Goal: Task Accomplishment & Management: Complete application form

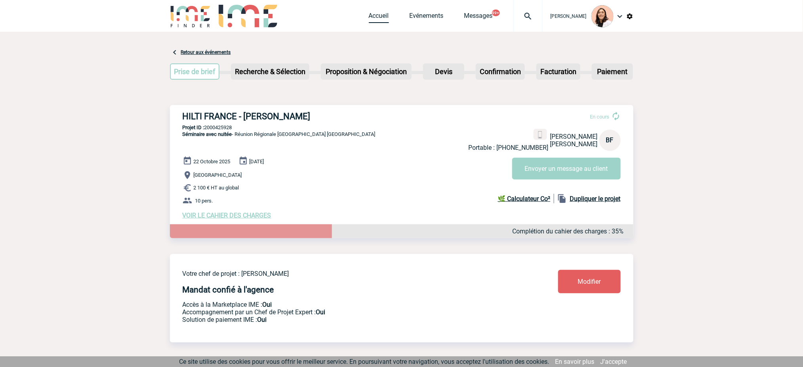
click at [384, 14] on link "Accueil" at bounding box center [379, 17] width 20 height 11
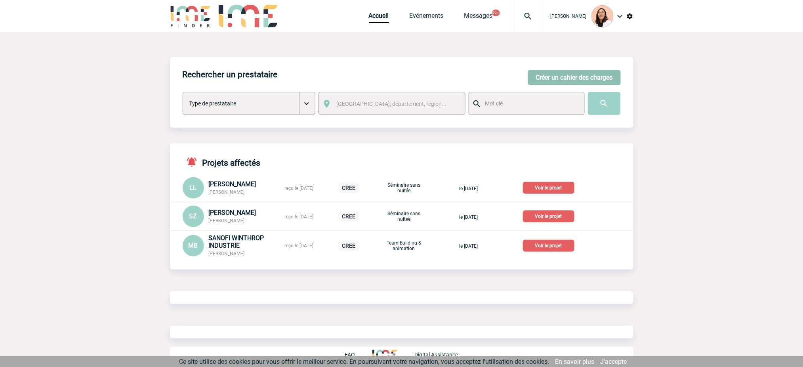
click at [566, 72] on button "Créer un cahier des charges" at bounding box center [574, 77] width 93 height 15
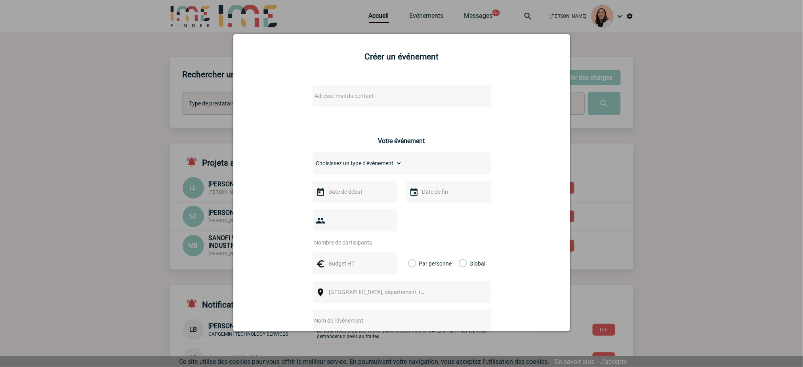
click at [454, 99] on div "Adresse mail du contact" at bounding box center [402, 96] width 178 height 22
click at [386, 89] on div "Adresse mail du contact" at bounding box center [402, 96] width 178 height 22
click at [372, 98] on span "Adresse mail du contact" at bounding box center [381, 96] width 139 height 11
type input "[PERSON_NAME][EMAIL_ADDRESS][DOMAIN_NAME]"
click at [625, 114] on div at bounding box center [401, 183] width 803 height 367
